Goal: Check status: Check status

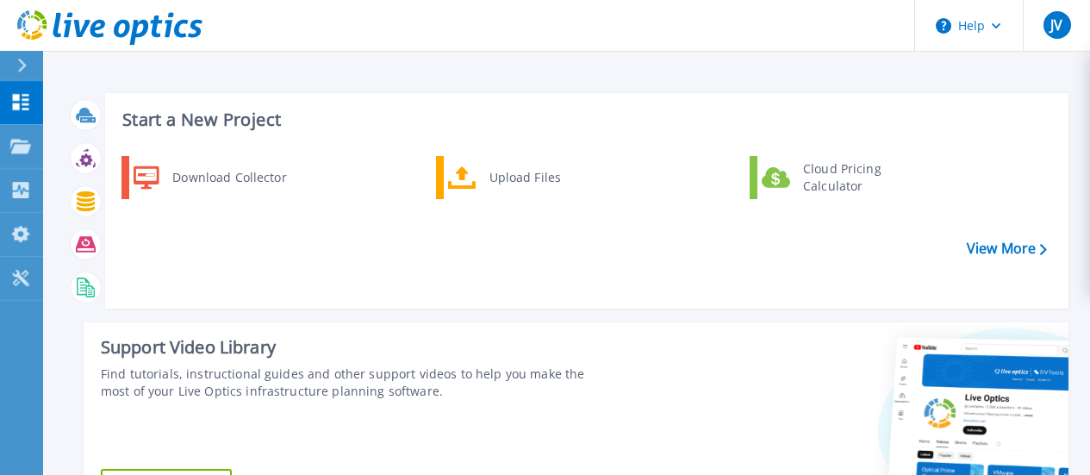
scroll to position [86, 0]
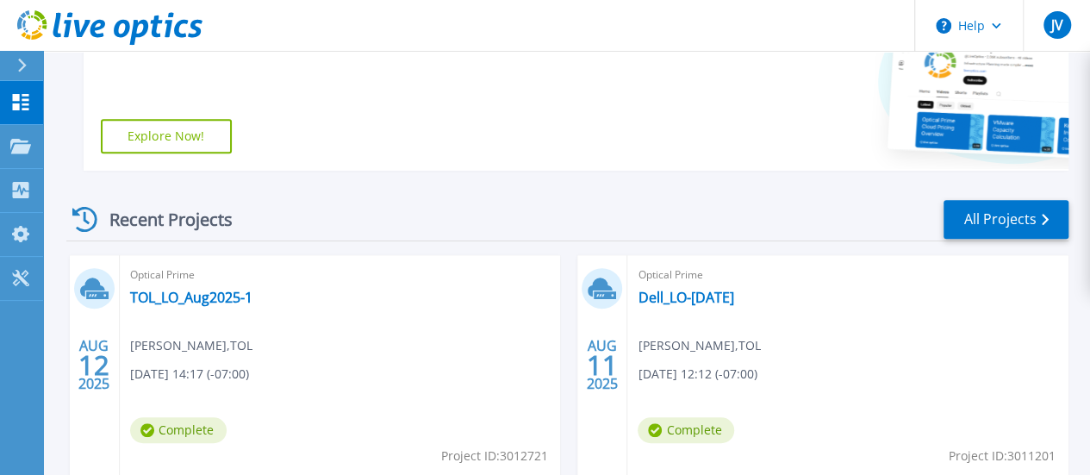
scroll to position [400, 0]
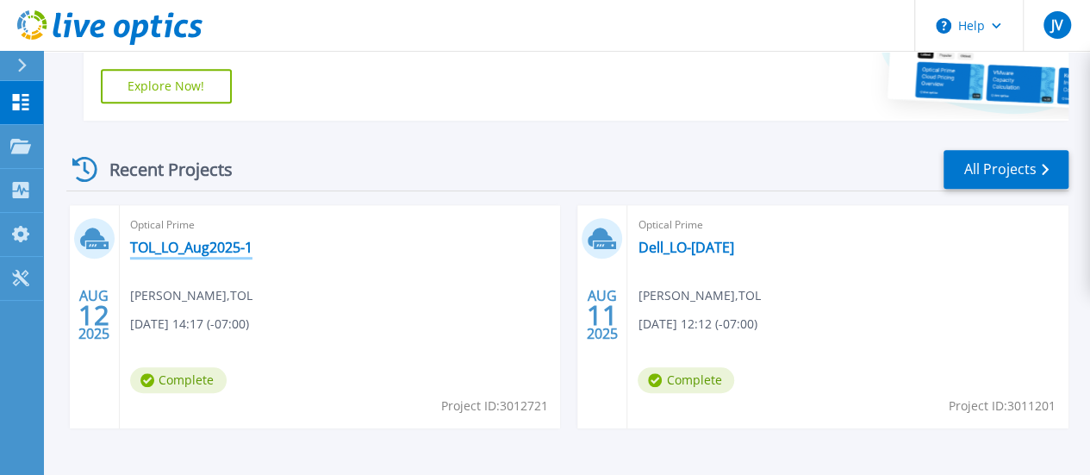
click at [221, 245] on link "TOL_LO_Aug2025-1" at bounding box center [191, 247] width 122 height 17
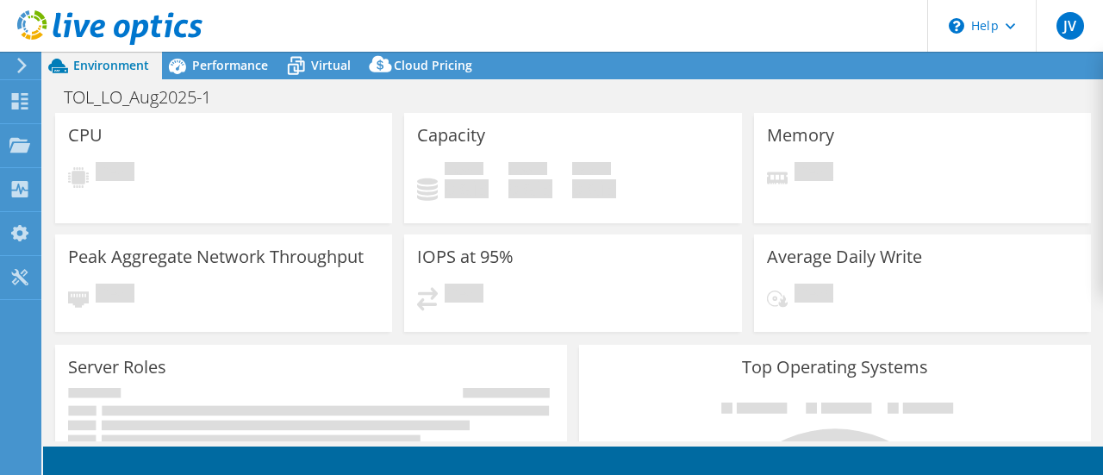
select select "USD"
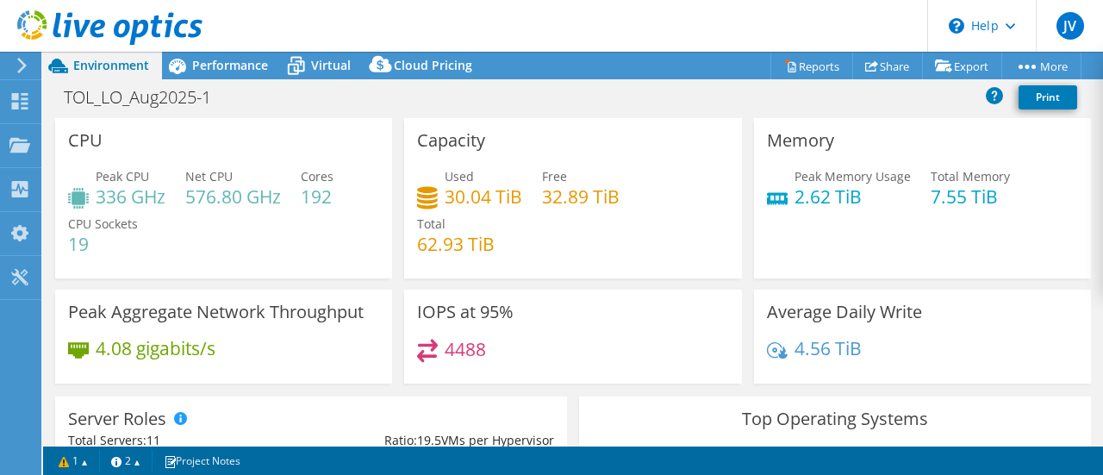
click at [82, 39] on icon at bounding box center [109, 27] width 185 height 35
